Goal: Task Accomplishment & Management: Manage account settings

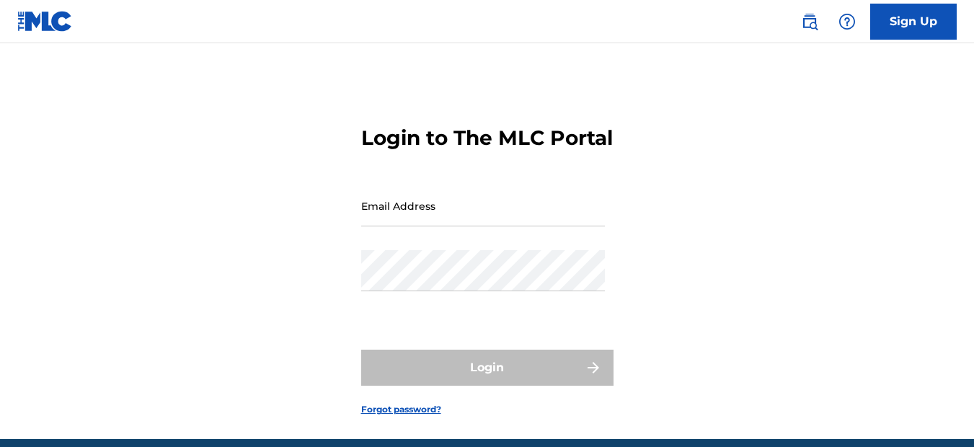
type input "[EMAIL_ADDRESS][DOMAIN_NAME]"
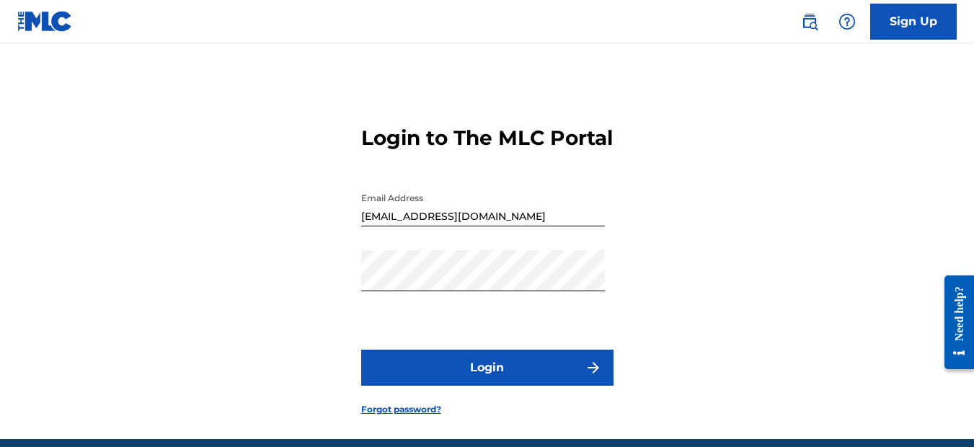
click at [493, 386] on button "Login" at bounding box center [487, 368] width 252 height 36
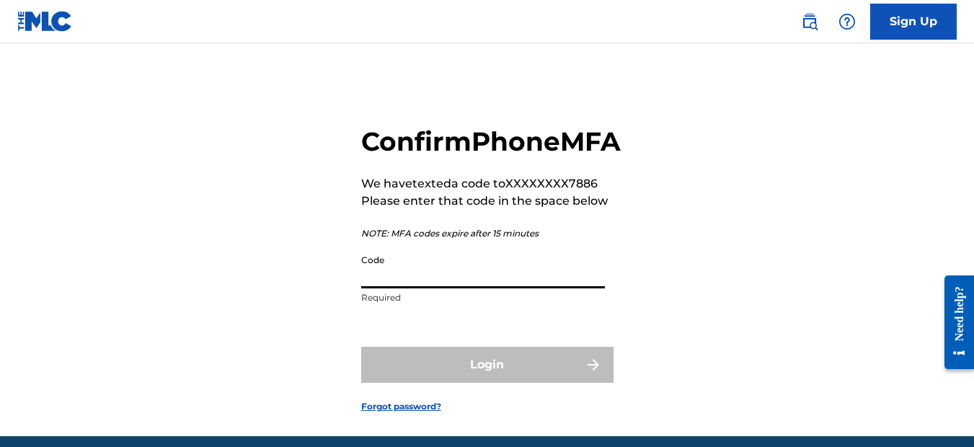
click at [431, 288] on input "Code" at bounding box center [483, 267] width 244 height 41
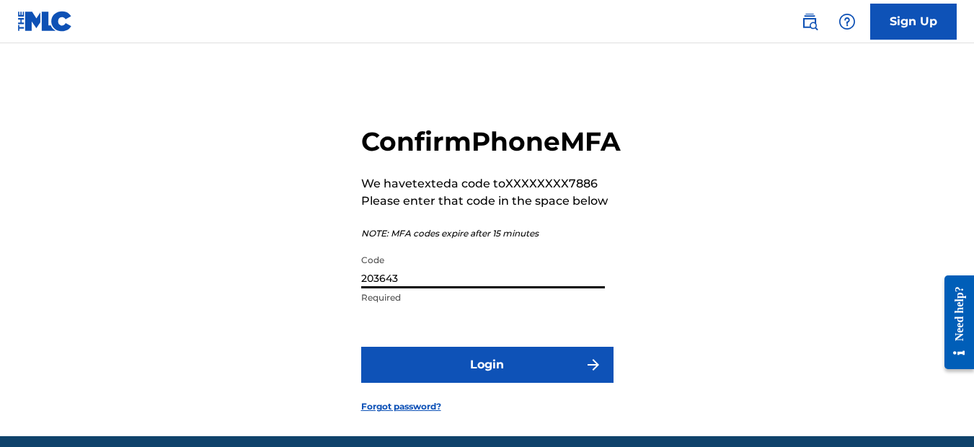
type input "203643"
click at [484, 383] on button "Login" at bounding box center [487, 365] width 252 height 36
